Goal: Task Accomplishment & Management: Manage account settings

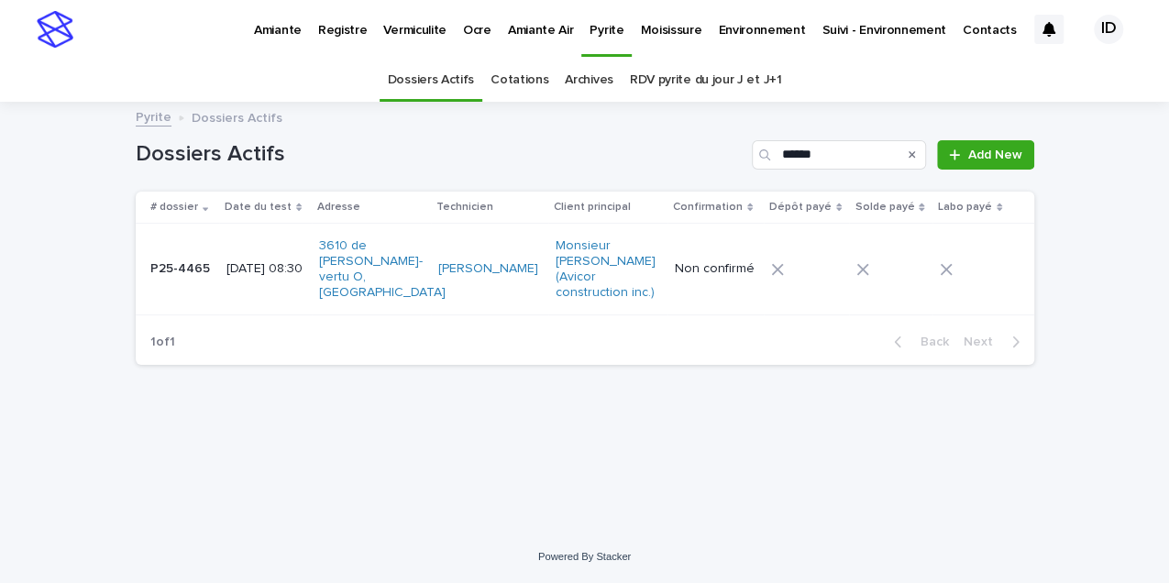
click at [598, 29] on p "Pyrite" at bounding box center [607, 19] width 34 height 39
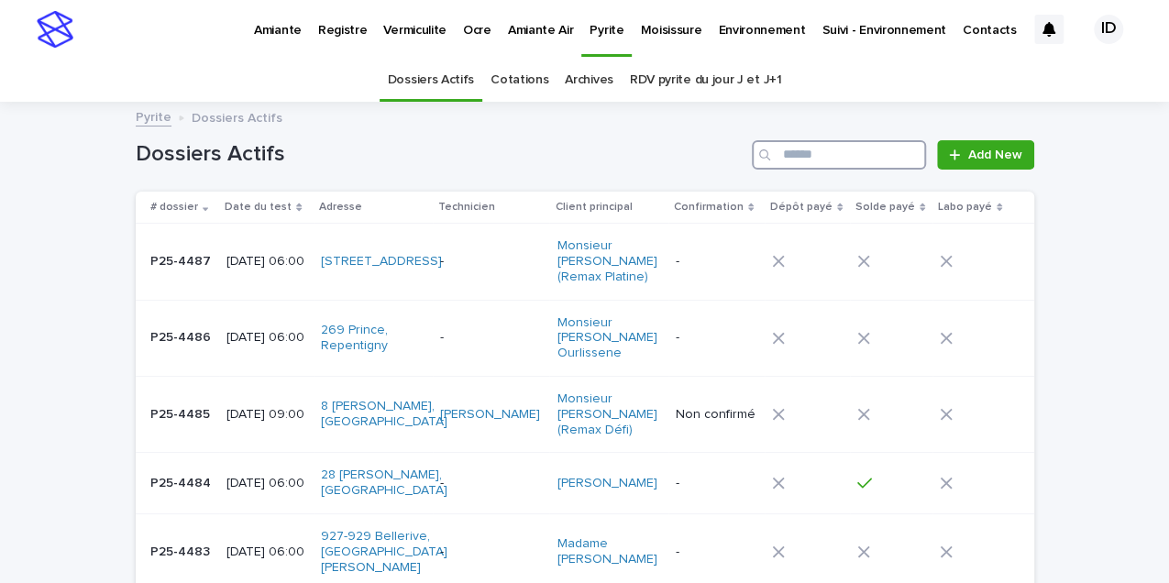
click at [813, 154] on input "Search" at bounding box center [839, 154] width 174 height 29
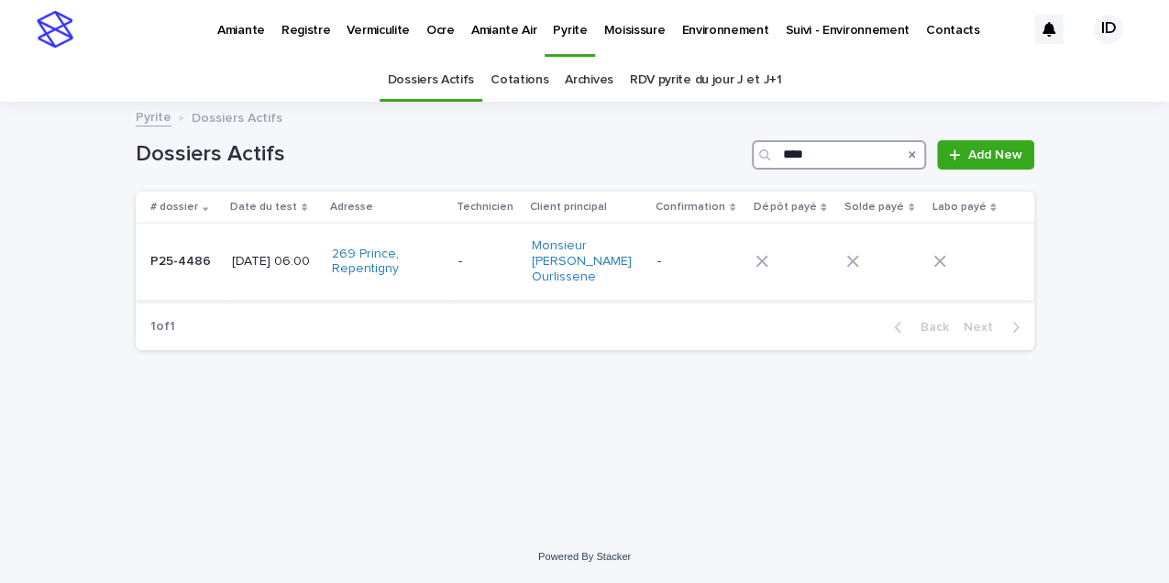
type input "****"
click at [501, 270] on td "-" at bounding box center [486, 262] width 73 height 76
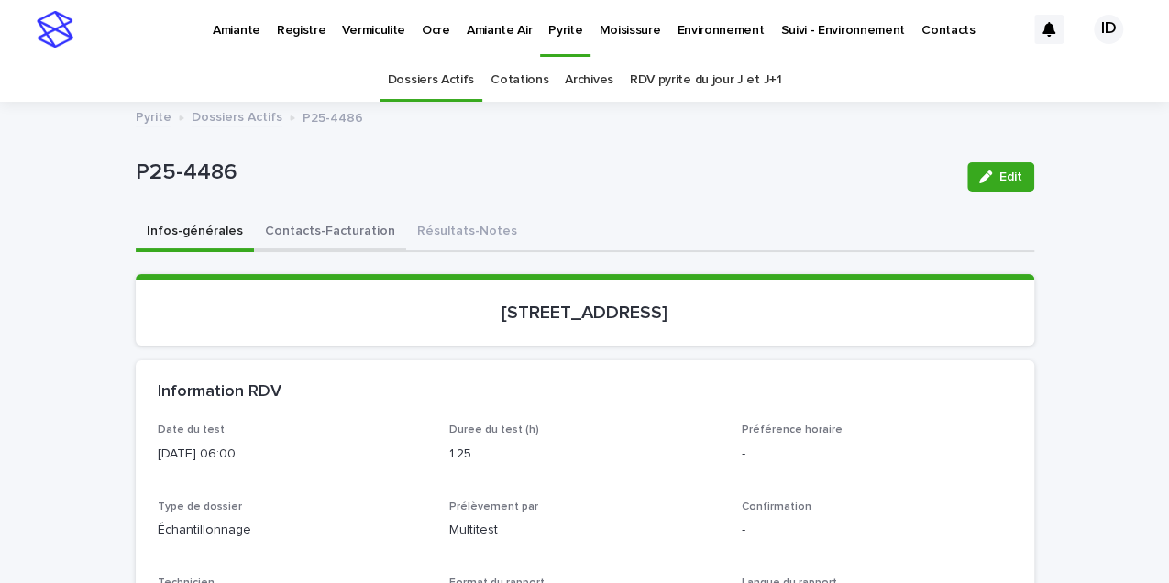
click at [349, 233] on button "Contacts-Facturation" at bounding box center [330, 233] width 152 height 39
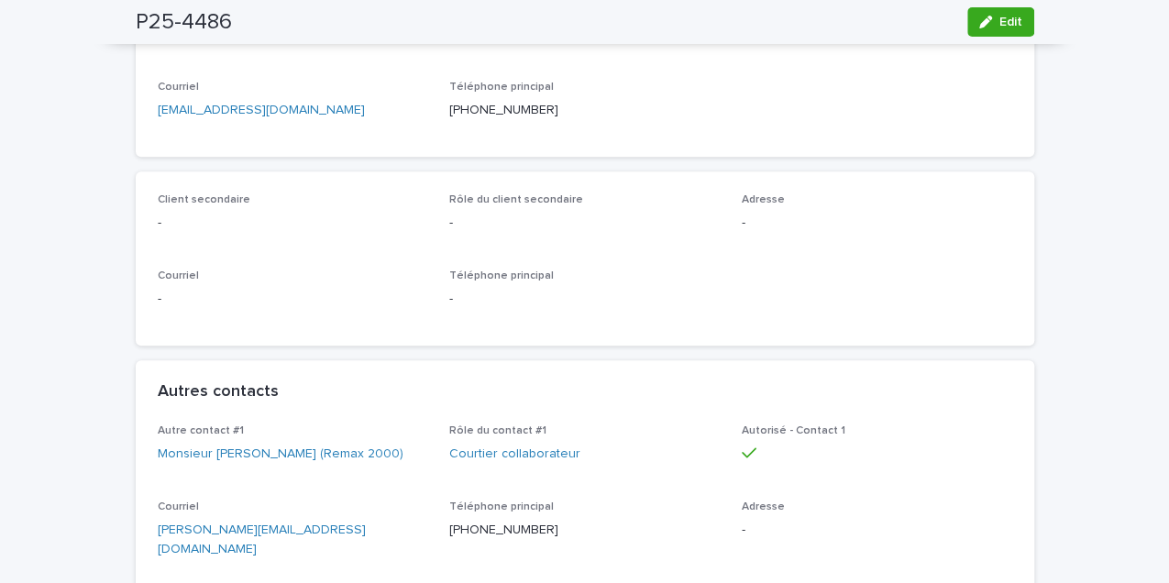
scroll to position [61, 0]
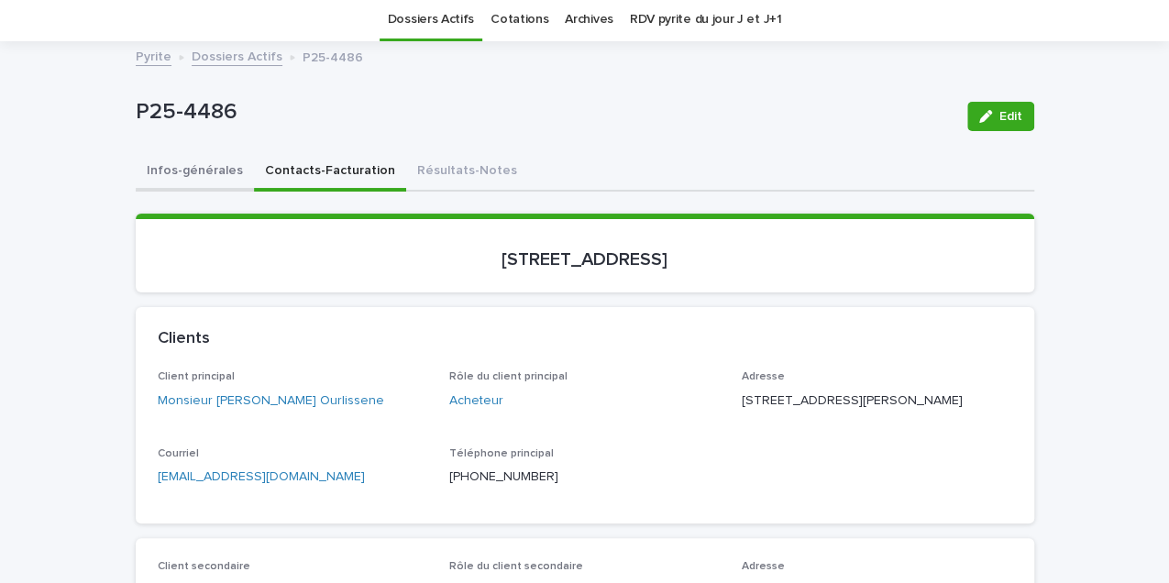
drag, startPoint x: 205, startPoint y: 170, endPoint x: 244, endPoint y: 183, distance: 41.8
click at [205, 170] on button "Infos-générales" at bounding box center [195, 172] width 118 height 39
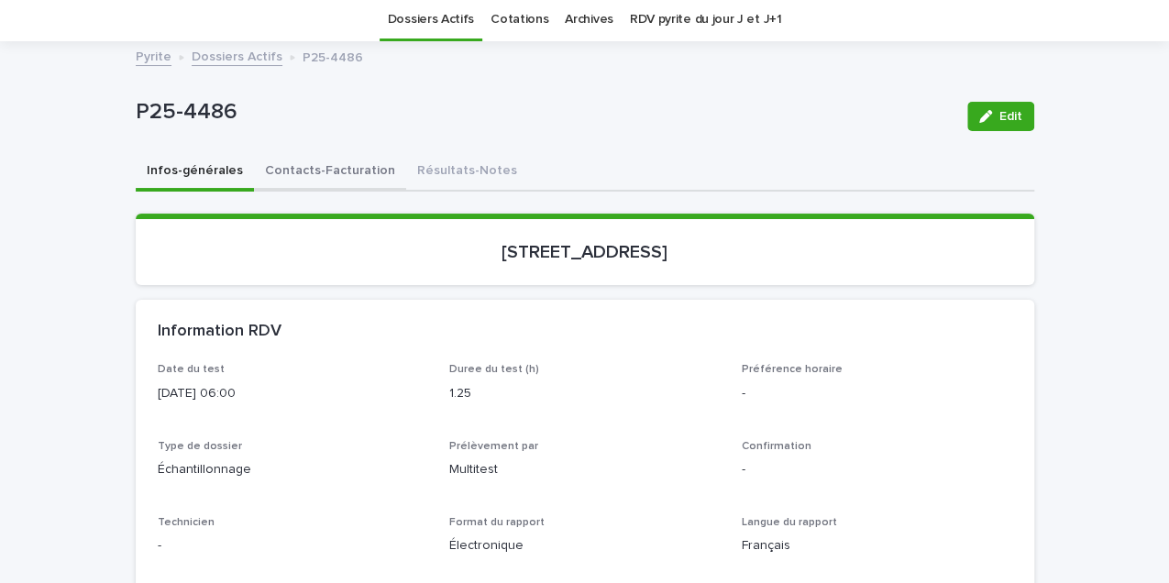
click at [312, 165] on button "Contacts-Facturation" at bounding box center [330, 172] width 152 height 39
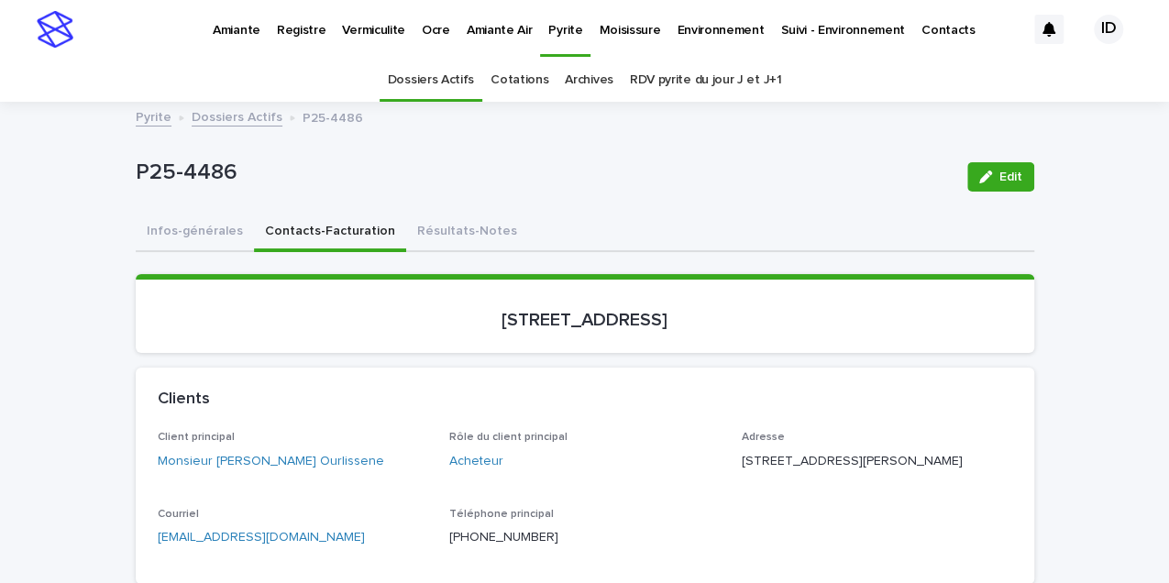
click at [458, 75] on link "Dossiers Actifs" at bounding box center [431, 80] width 86 height 43
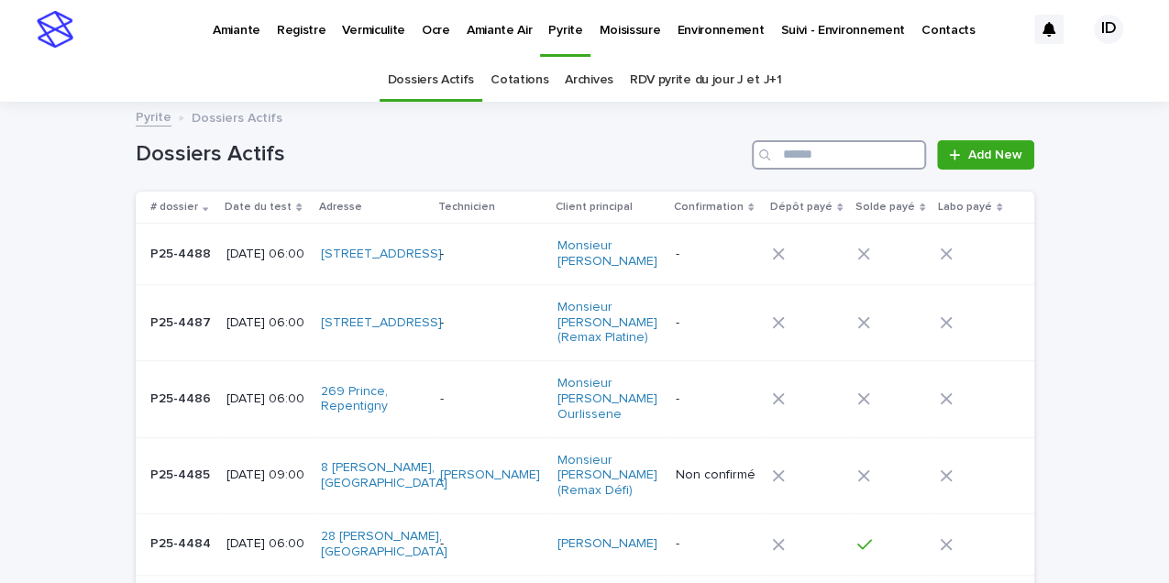
click at [836, 151] on input "Search" at bounding box center [839, 154] width 174 height 29
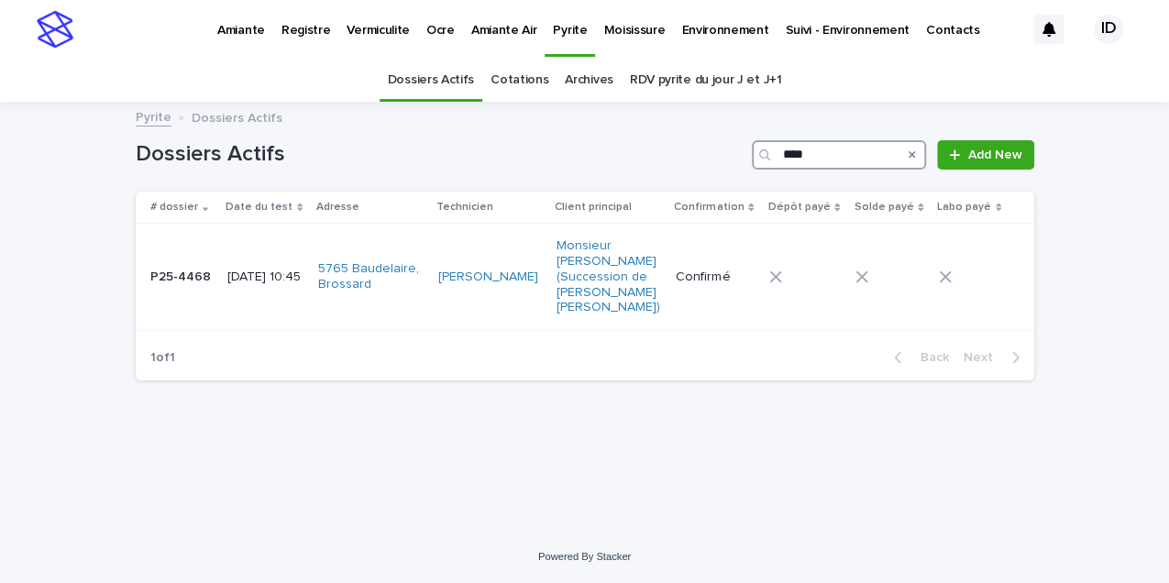
type input "****"
click at [271, 319] on td "[DATE] 10:45" at bounding box center [265, 277] width 91 height 107
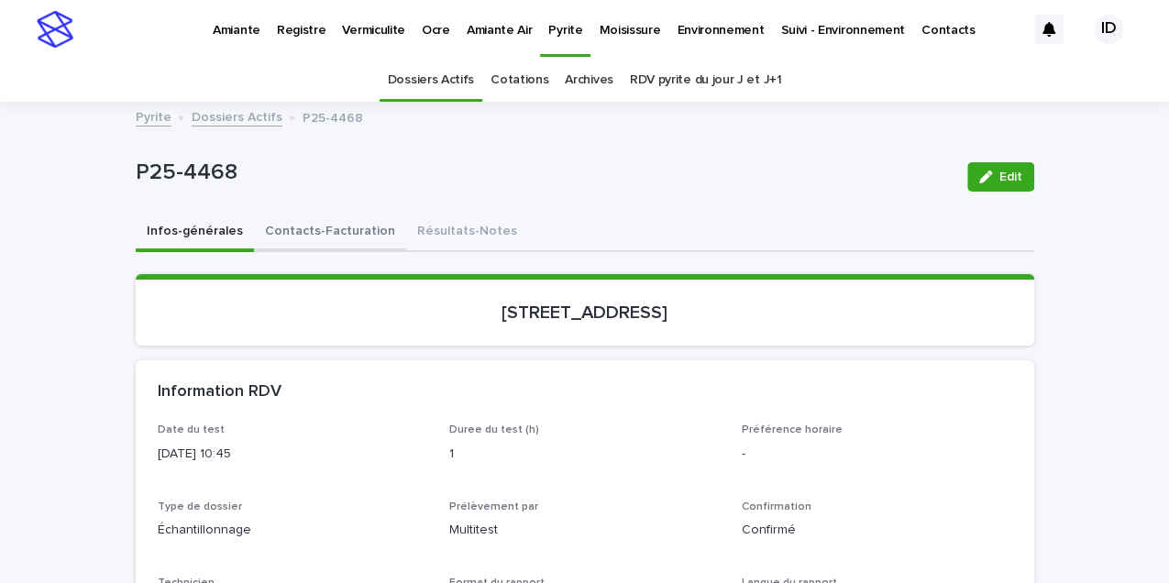
click at [329, 230] on button "Contacts-Facturation" at bounding box center [330, 233] width 152 height 39
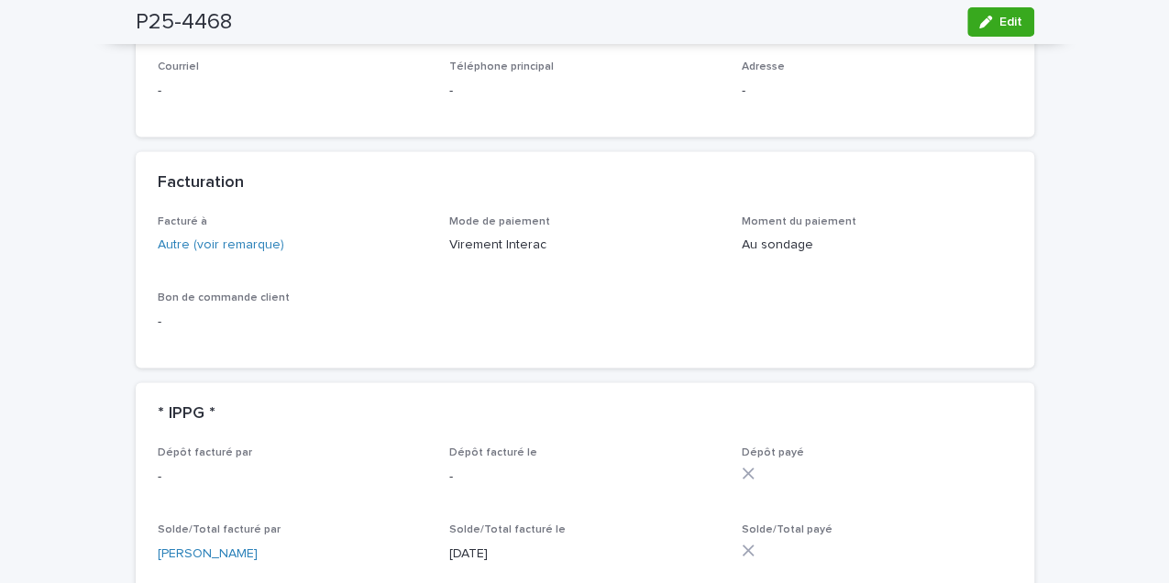
scroll to position [1345, 0]
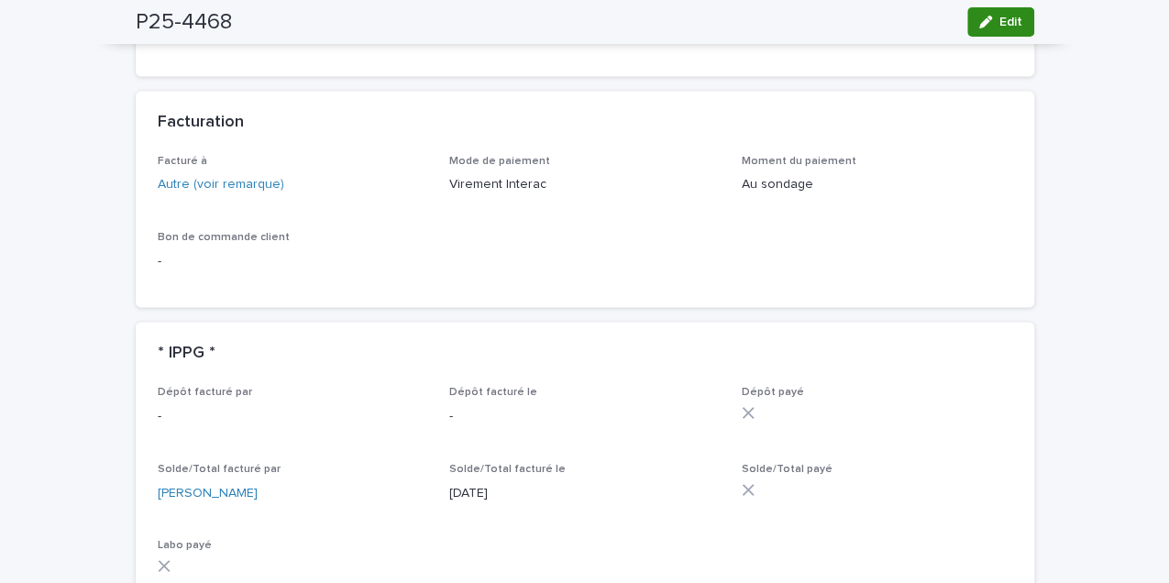
click at [933, 35] on button "Edit" at bounding box center [1001, 21] width 67 height 29
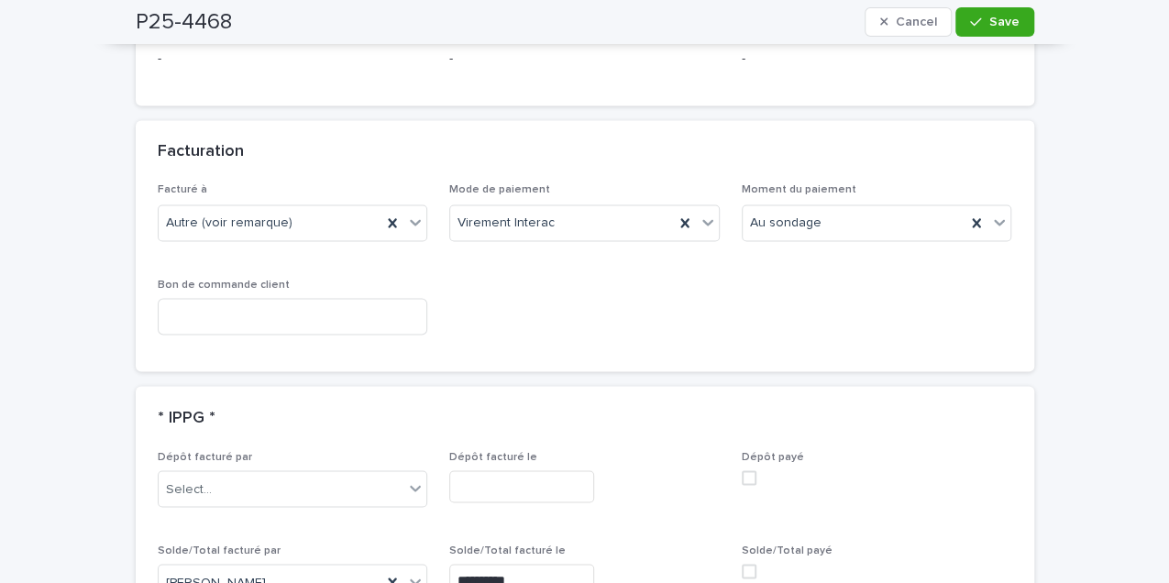
scroll to position [1528, 0]
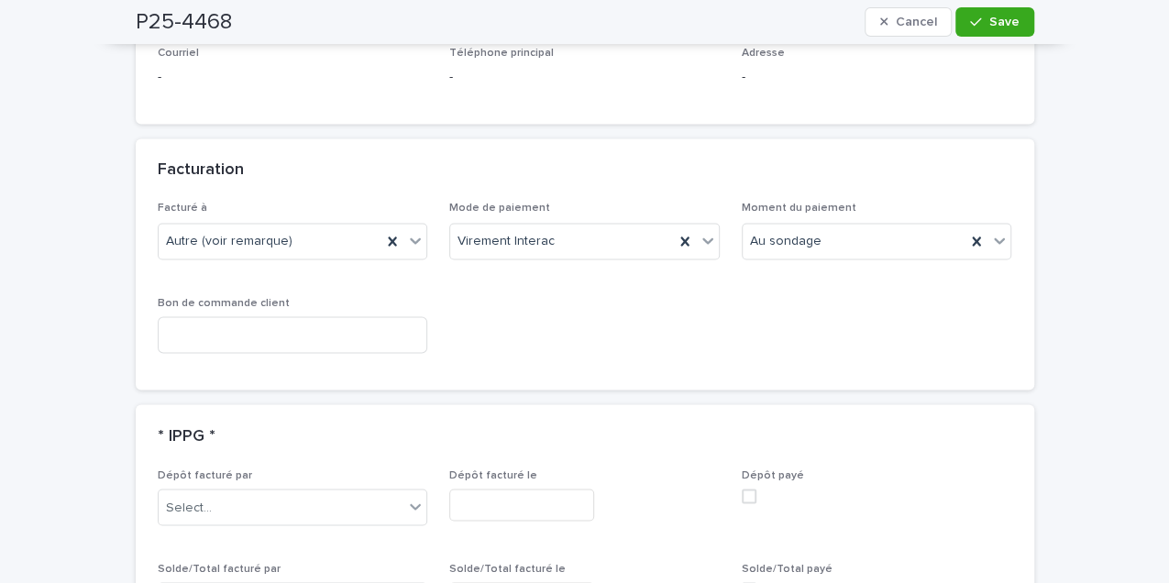
click at [745, 450] on span at bounding box center [749, 589] width 15 height 15
click at [933, 15] on button "Save" at bounding box center [995, 21] width 78 height 29
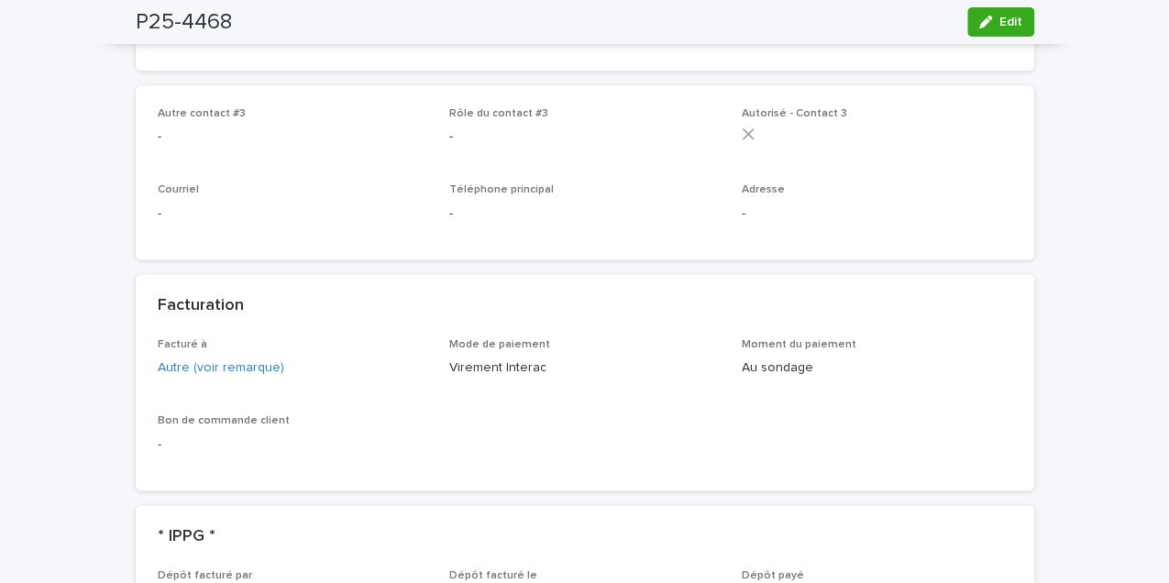
scroll to position [1039, 0]
